Goal: Task Accomplishment & Management: Use online tool/utility

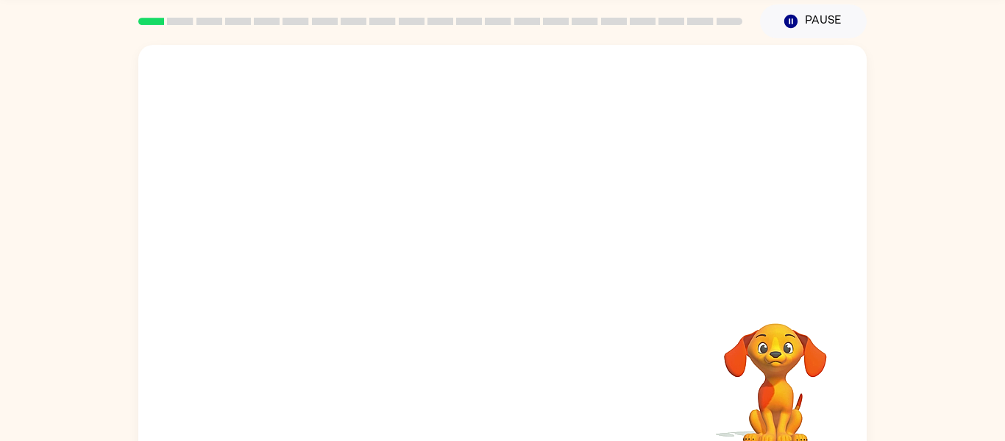
scroll to position [50, 0]
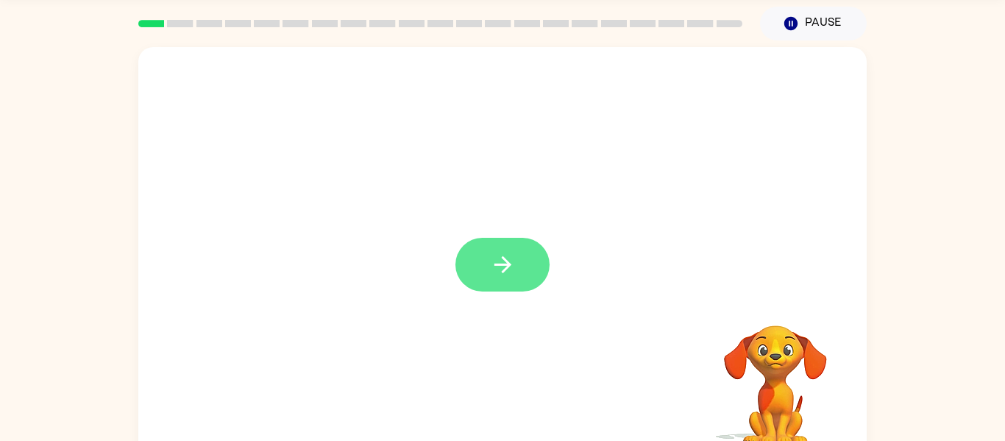
click at [497, 252] on icon "button" at bounding box center [503, 265] width 26 height 26
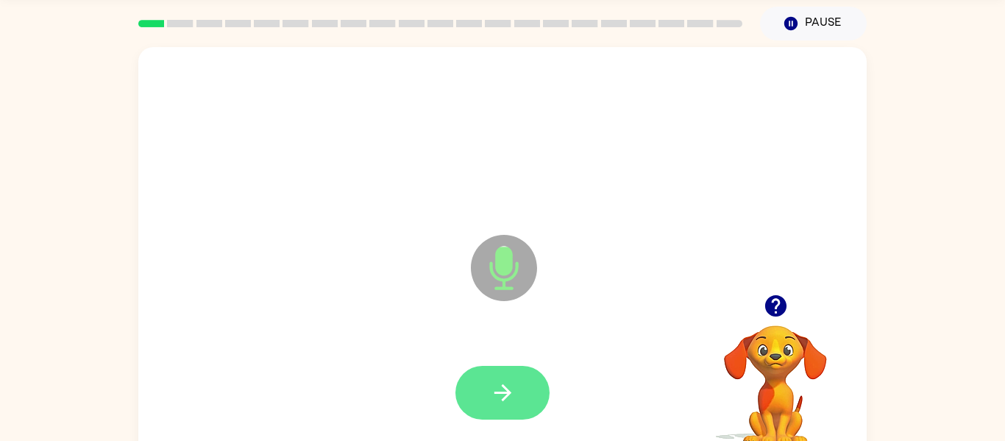
click at [491, 407] on button "button" at bounding box center [502, 393] width 94 height 54
click at [490, 400] on icon "button" at bounding box center [503, 393] width 26 height 26
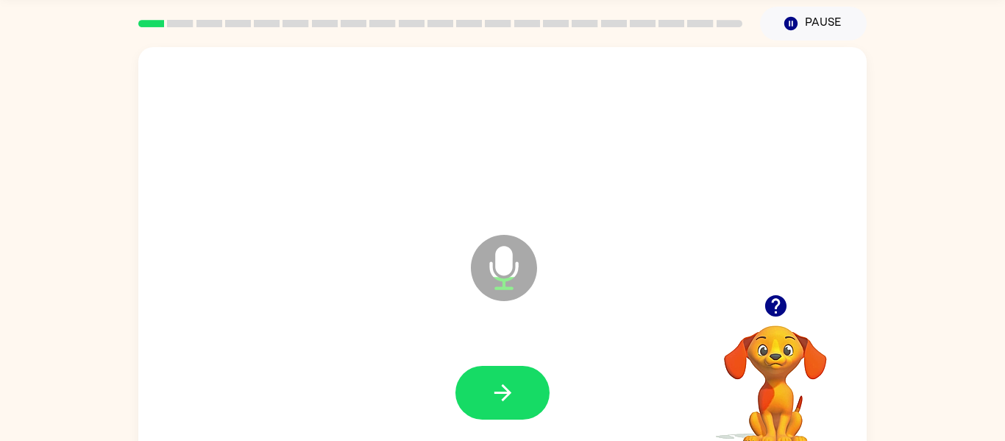
click at [490, 400] on icon "button" at bounding box center [503, 393] width 26 height 26
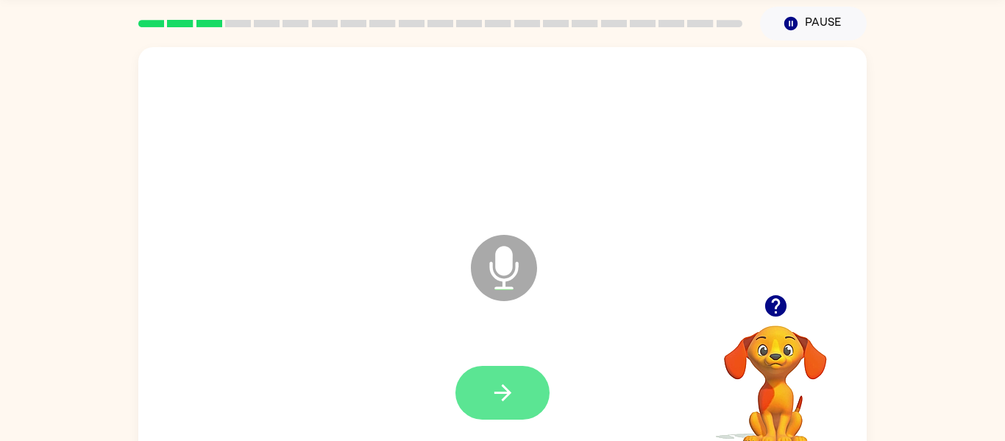
click at [497, 392] on icon "button" at bounding box center [502, 392] width 17 height 17
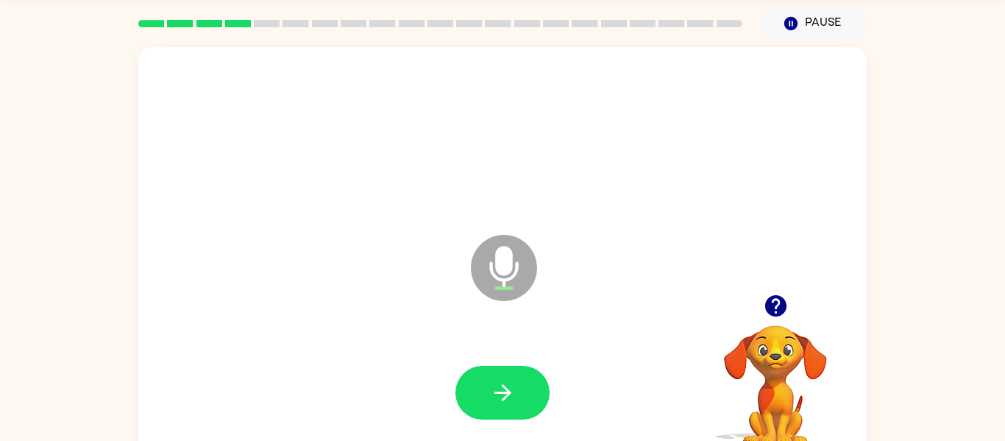
click at [497, 392] on icon "button" at bounding box center [502, 392] width 17 height 17
click at [514, 390] on icon "button" at bounding box center [503, 393] width 26 height 26
click at [774, 306] on icon "button" at bounding box center [774, 305] width 21 height 21
click at [478, 385] on button "button" at bounding box center [502, 393] width 94 height 54
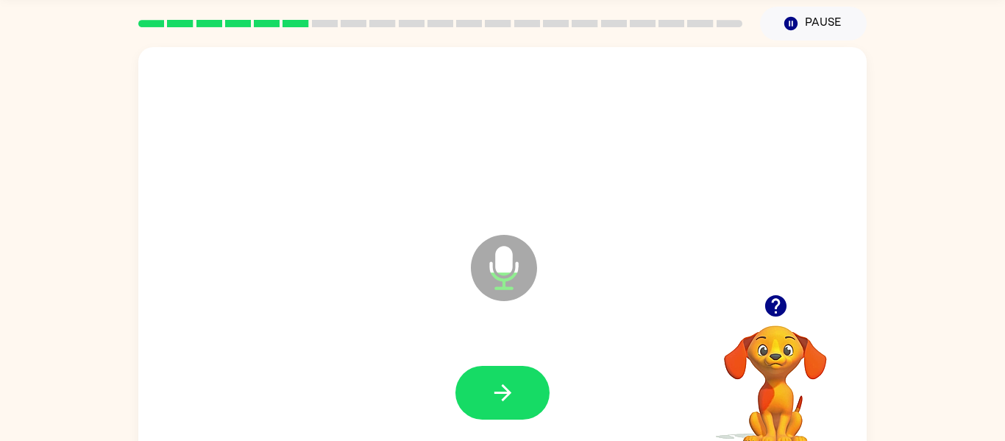
click at [478, 385] on button "button" at bounding box center [502, 393] width 94 height 54
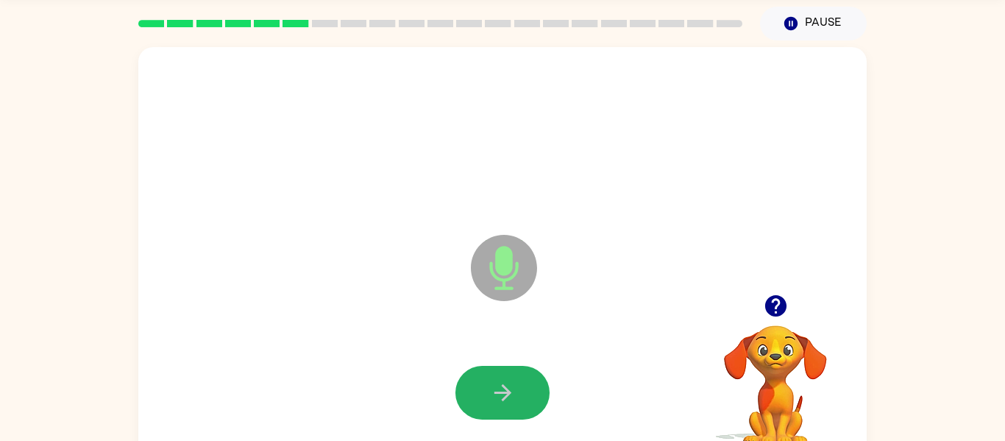
click at [478, 385] on button "button" at bounding box center [502, 393] width 94 height 54
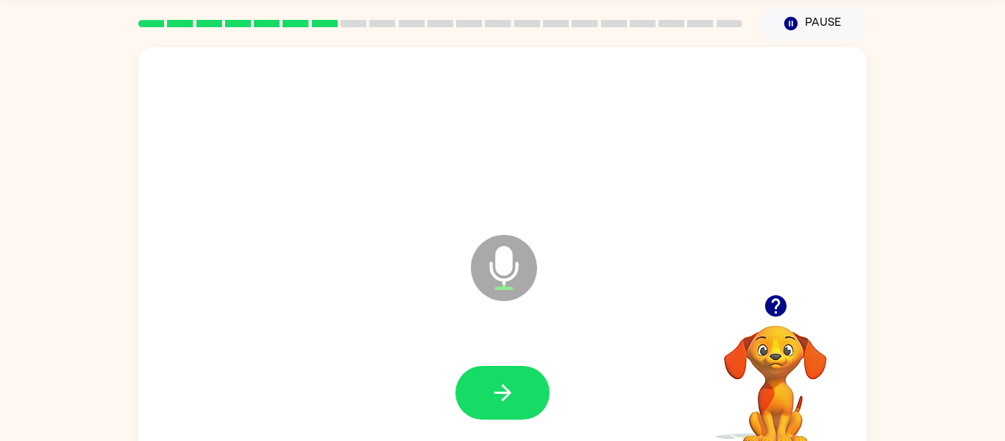
click at [478, 385] on button "button" at bounding box center [502, 393] width 94 height 54
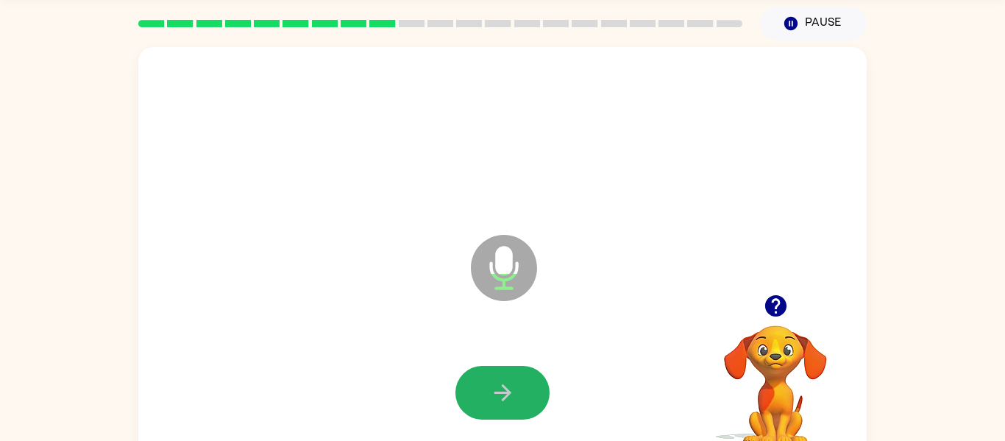
click at [478, 385] on button "button" at bounding box center [502, 393] width 94 height 54
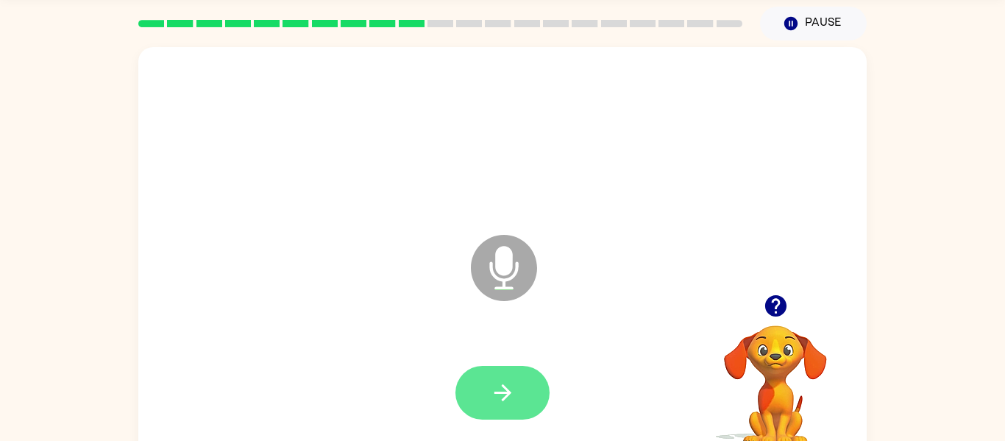
click at [537, 393] on button "button" at bounding box center [502, 393] width 94 height 54
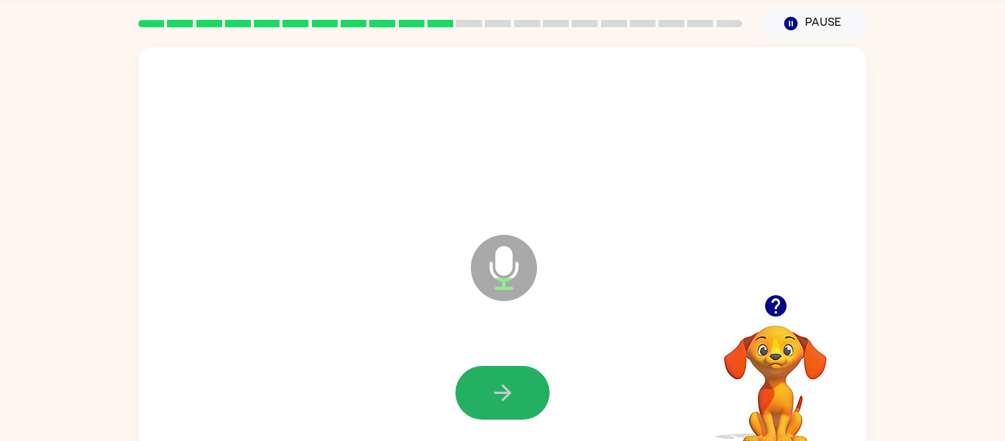
click at [537, 393] on button "button" at bounding box center [502, 393] width 94 height 54
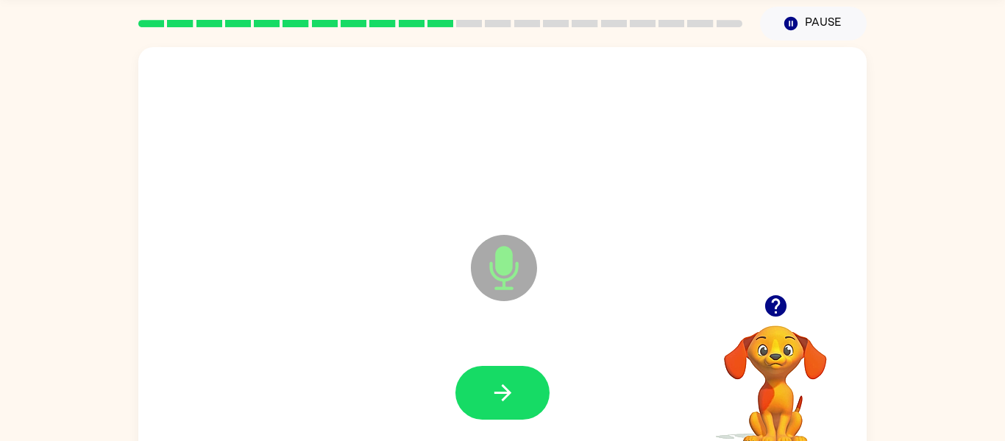
click at [537, 393] on button "button" at bounding box center [502, 393] width 94 height 54
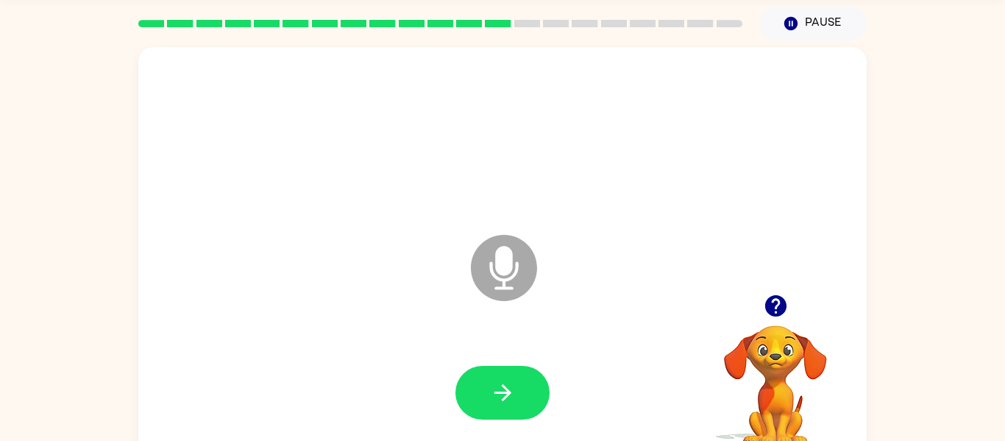
click at [537, 393] on button "button" at bounding box center [502, 393] width 94 height 54
click at [772, 313] on icon "button" at bounding box center [774, 305] width 21 height 21
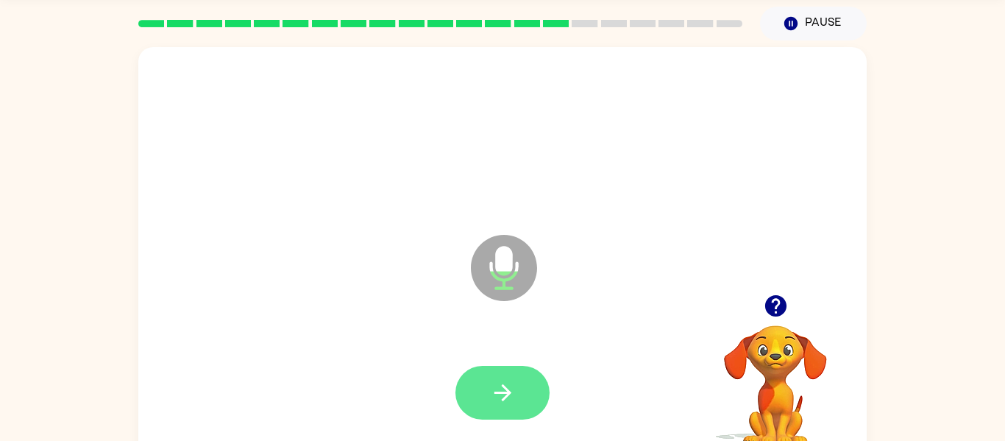
click at [485, 384] on button "button" at bounding box center [502, 393] width 94 height 54
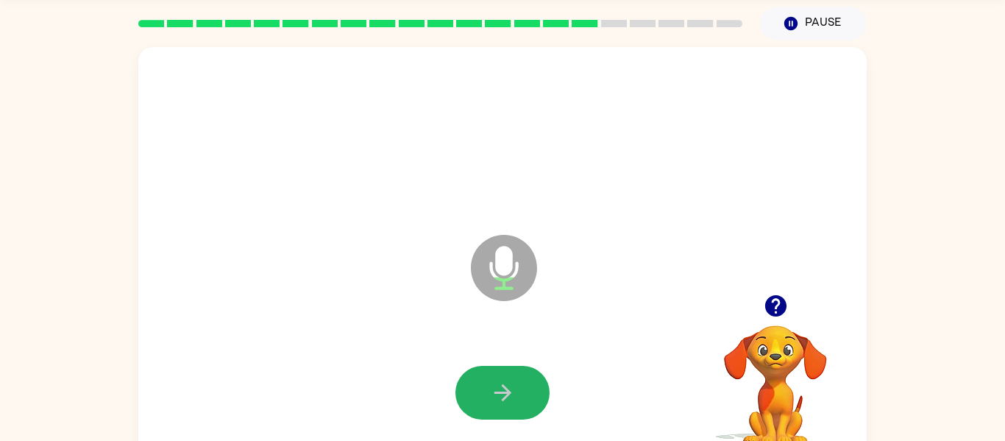
click at [485, 384] on button "button" at bounding box center [502, 393] width 94 height 54
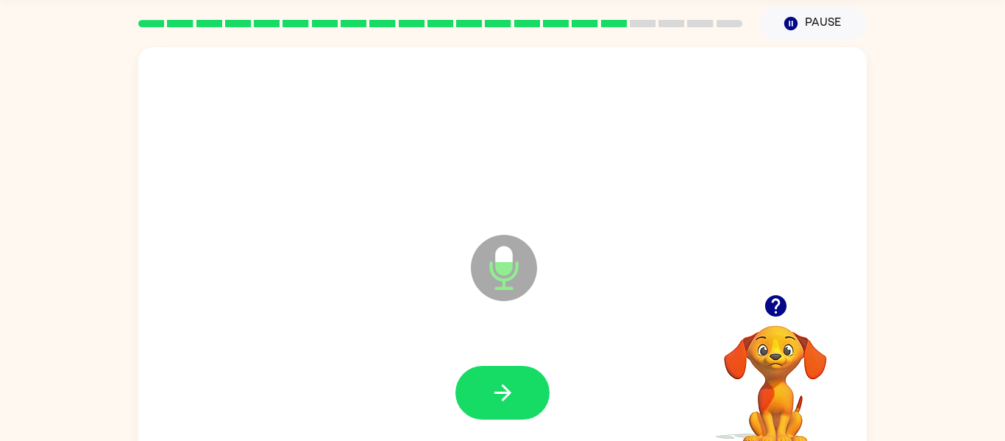
click at [778, 304] on icon "button" at bounding box center [776, 306] width 26 height 26
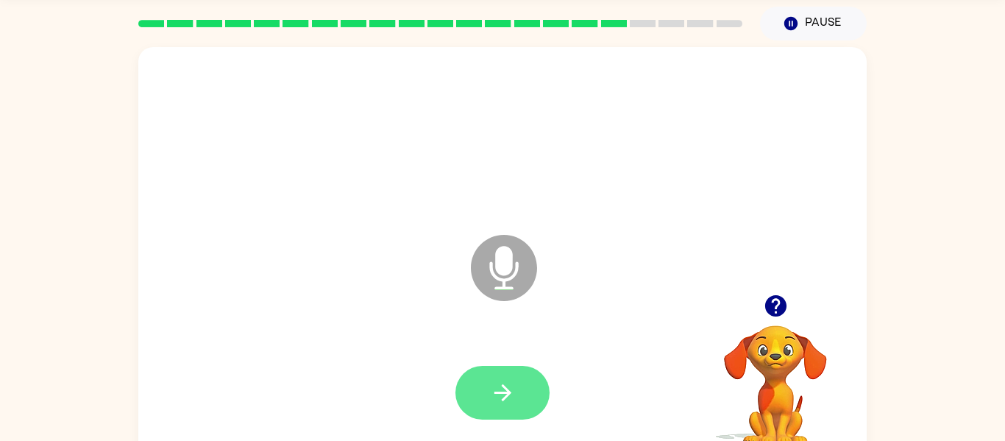
click at [500, 390] on icon "button" at bounding box center [503, 393] width 26 height 26
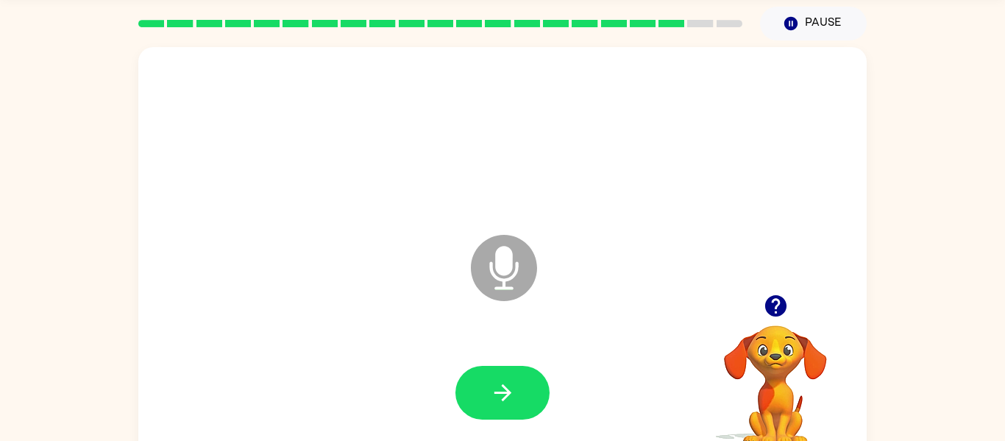
click at [500, 390] on icon "button" at bounding box center [503, 393] width 26 height 26
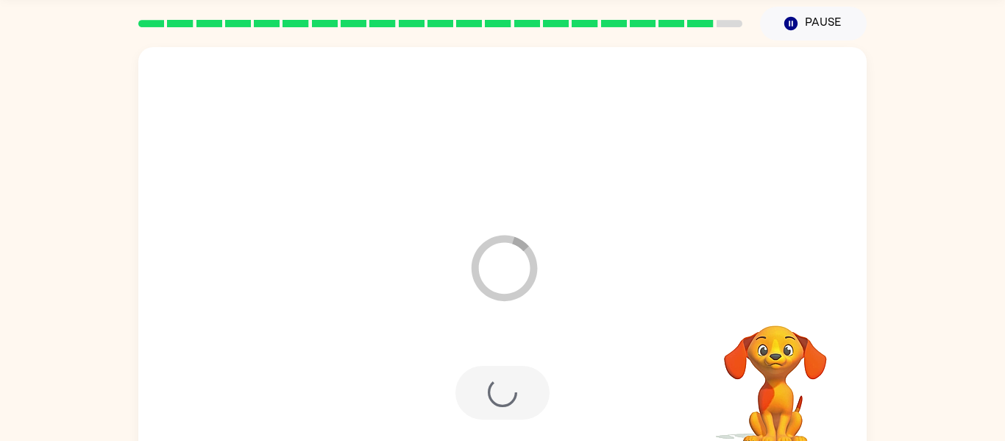
scroll to position [37, 0]
